Goal: Task Accomplishment & Management: Use online tool/utility

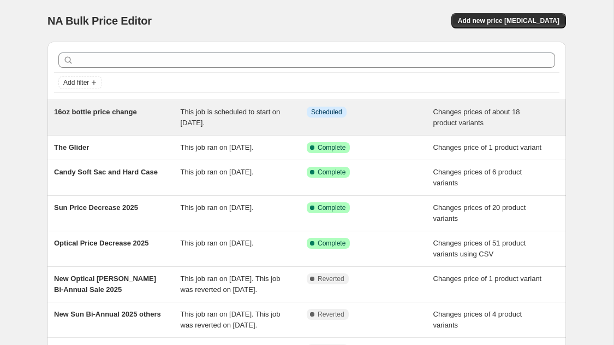
click at [166, 105] on div "16oz bottle price [MEDICAL_DATA] is scheduled to start on [DATE]. Info Schedule…" at bounding box center [307, 117] width 519 height 35
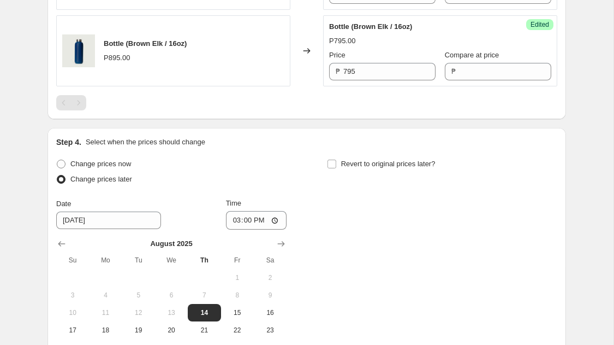
scroll to position [1907, 0]
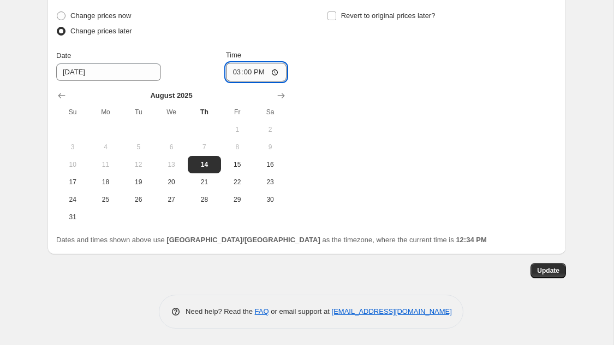
click at [276, 77] on input "15:00" at bounding box center [256, 72] width 61 height 19
type input "14:00"
click at [542, 271] on span "Update" at bounding box center [548, 270] width 22 height 9
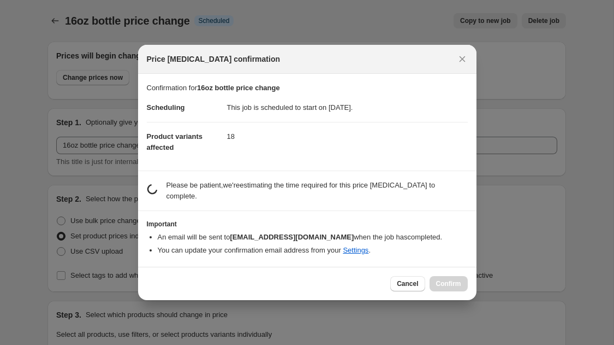
scroll to position [0, 0]
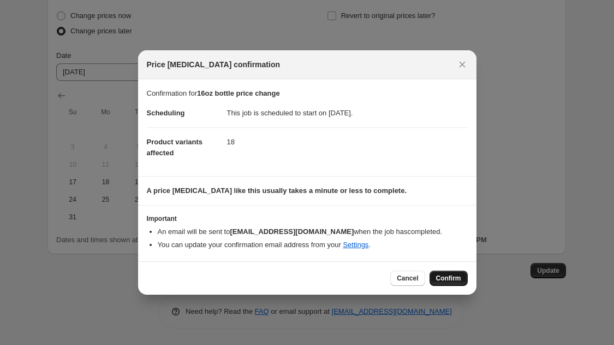
click at [450, 282] on button "Confirm" at bounding box center [449, 277] width 38 height 15
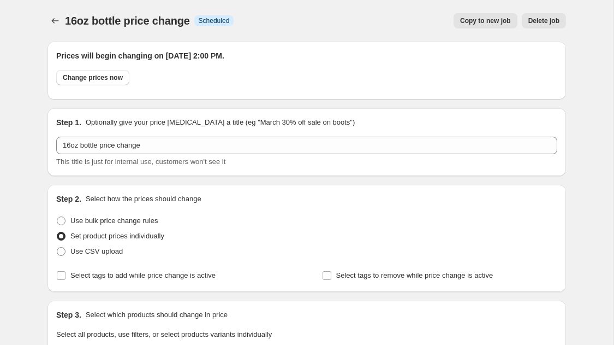
scroll to position [1907, 0]
